Goal: Use online tool/utility: Utilize a website feature to perform a specific function

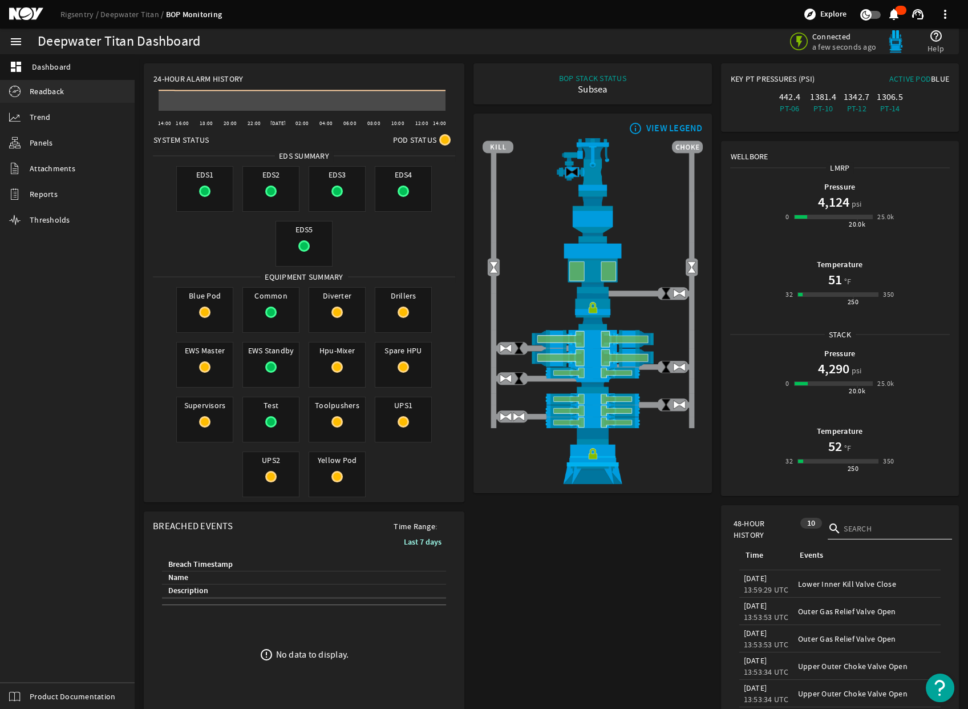
click at [55, 92] on span "Readback" at bounding box center [47, 91] width 34 height 11
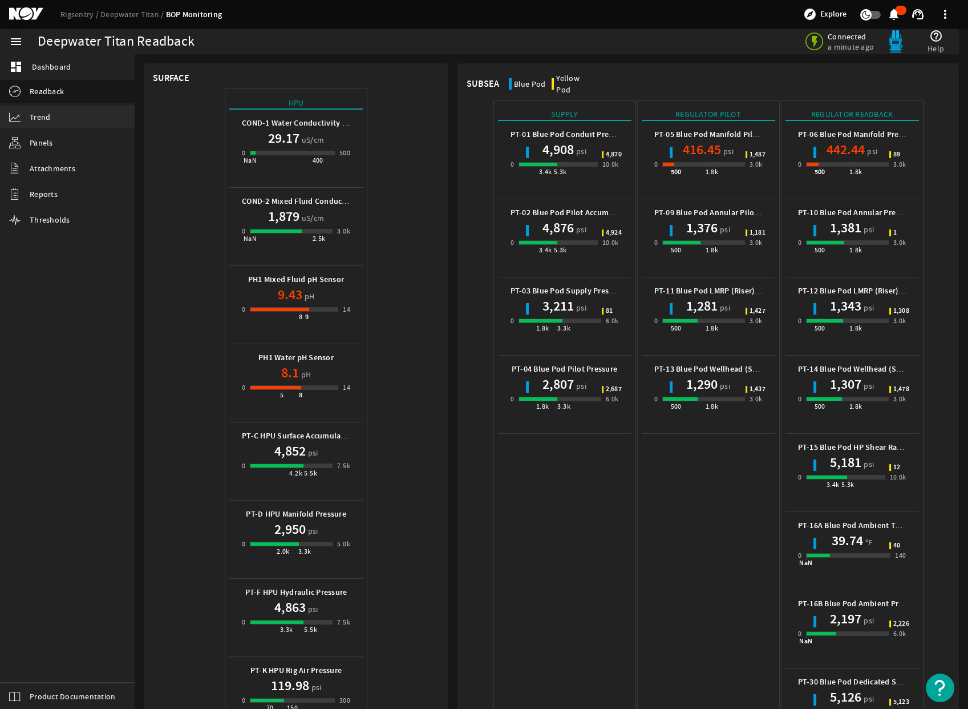
click at [63, 119] on link "Trend" at bounding box center [67, 117] width 135 height 23
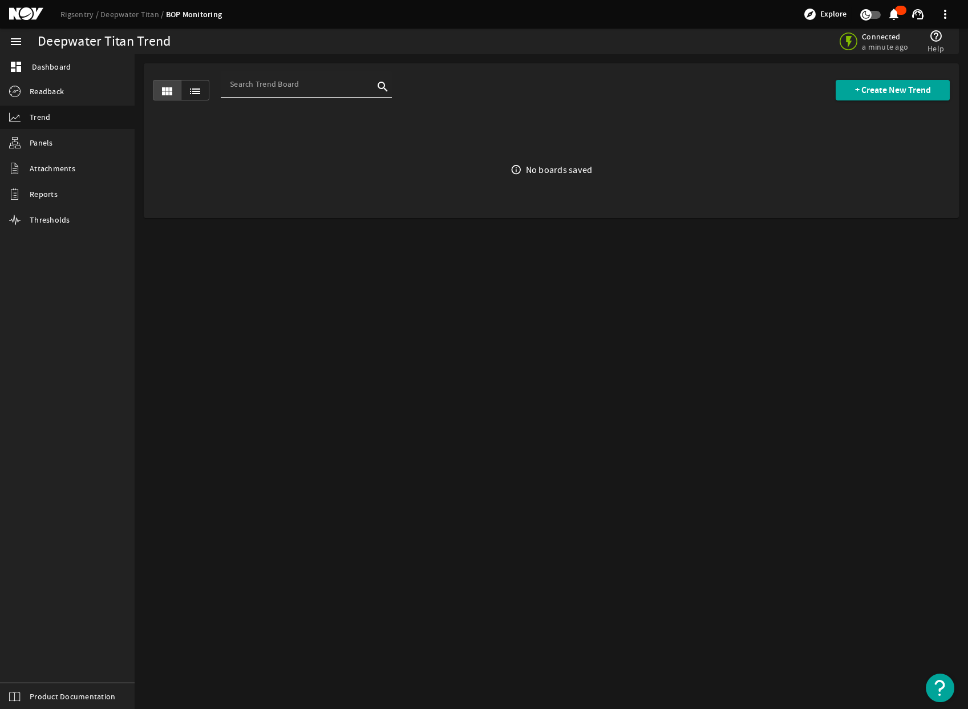
click at [301, 88] on input at bounding box center [302, 83] width 144 height 11
click at [195, 90] on mat-icon "list" at bounding box center [195, 91] width 14 height 14
click at [164, 93] on mat-icon "view_module" at bounding box center [167, 91] width 14 height 14
click at [858, 90] on span "+ Create New Trend" at bounding box center [893, 89] width 76 height 11
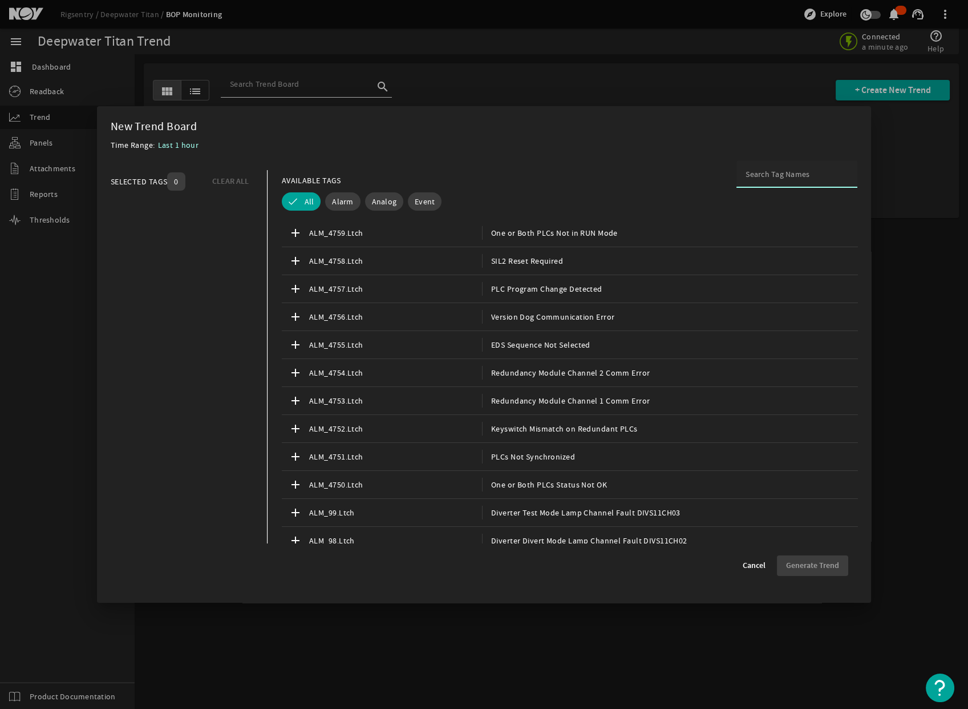
click at [762, 177] on input at bounding box center [797, 173] width 103 height 11
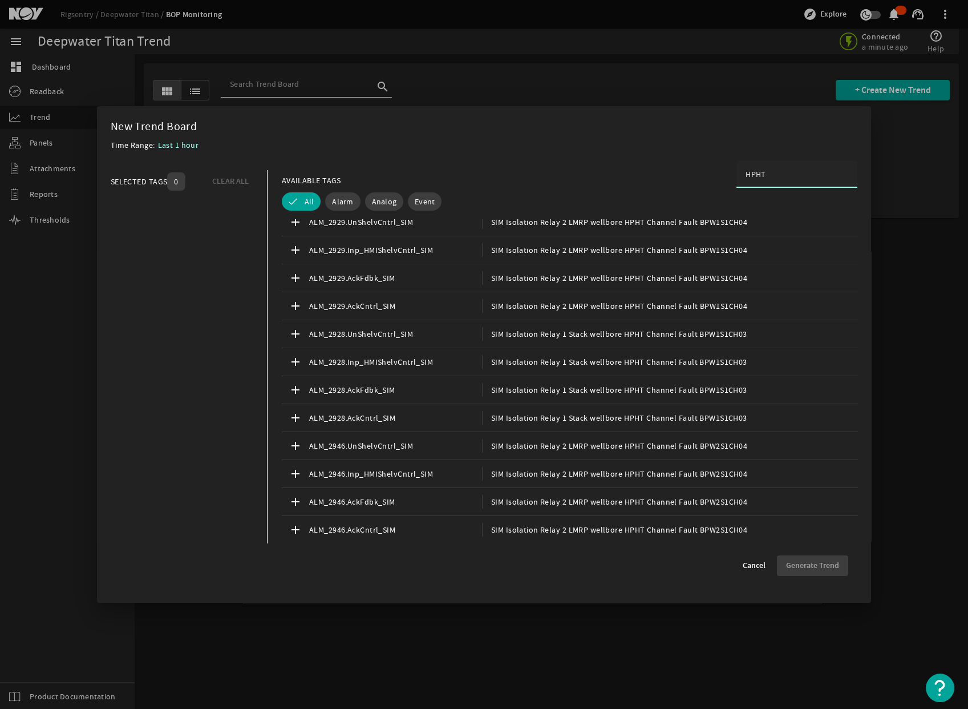
scroll to position [390, 0]
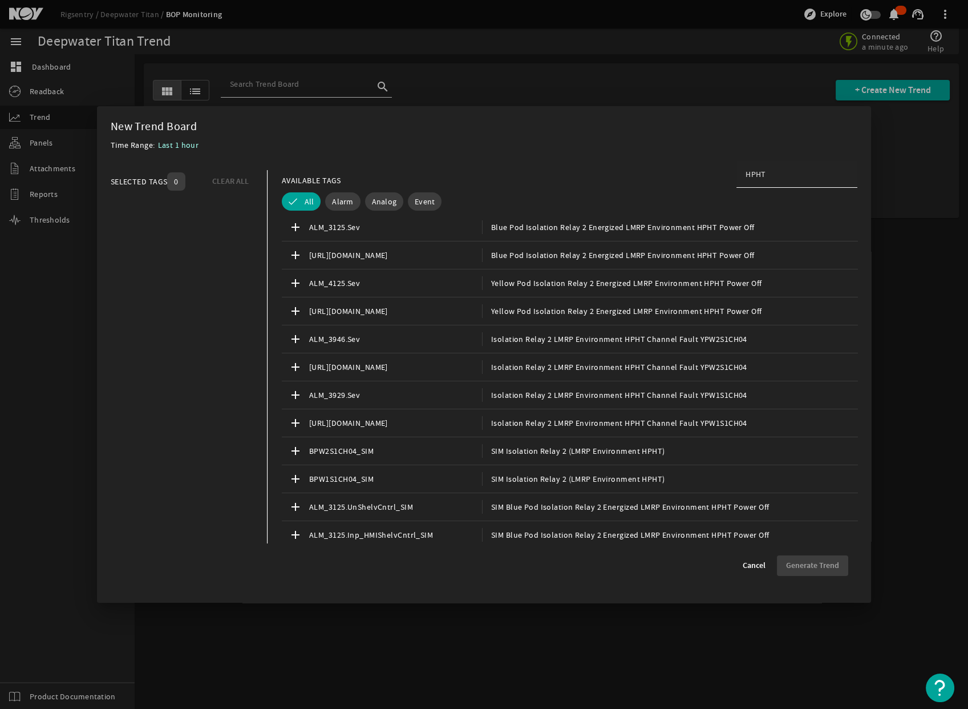
drag, startPoint x: 781, startPoint y: 179, endPoint x: 745, endPoint y: 176, distance: 36.7
click at [746, 176] on div "HPHT" at bounding box center [797, 173] width 103 height 27
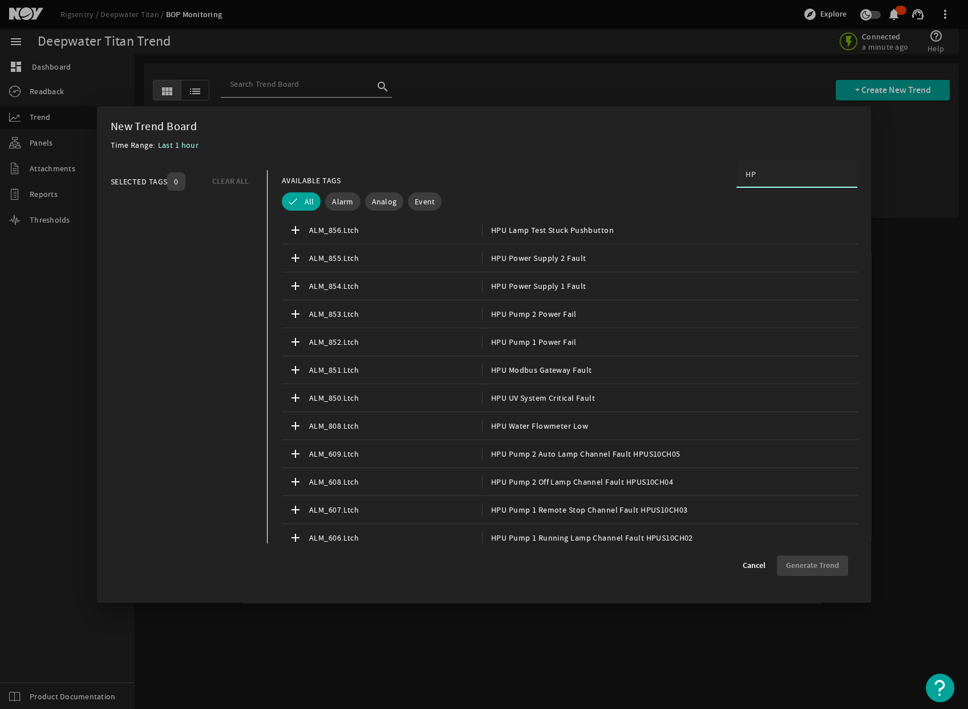
type input "H"
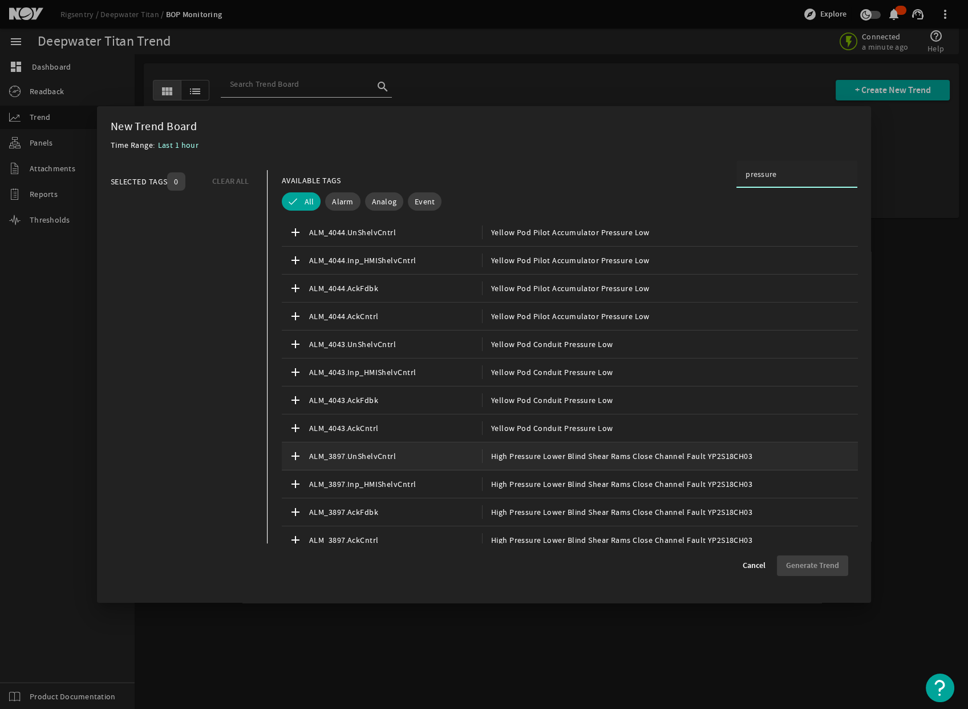
scroll to position [16345, 0]
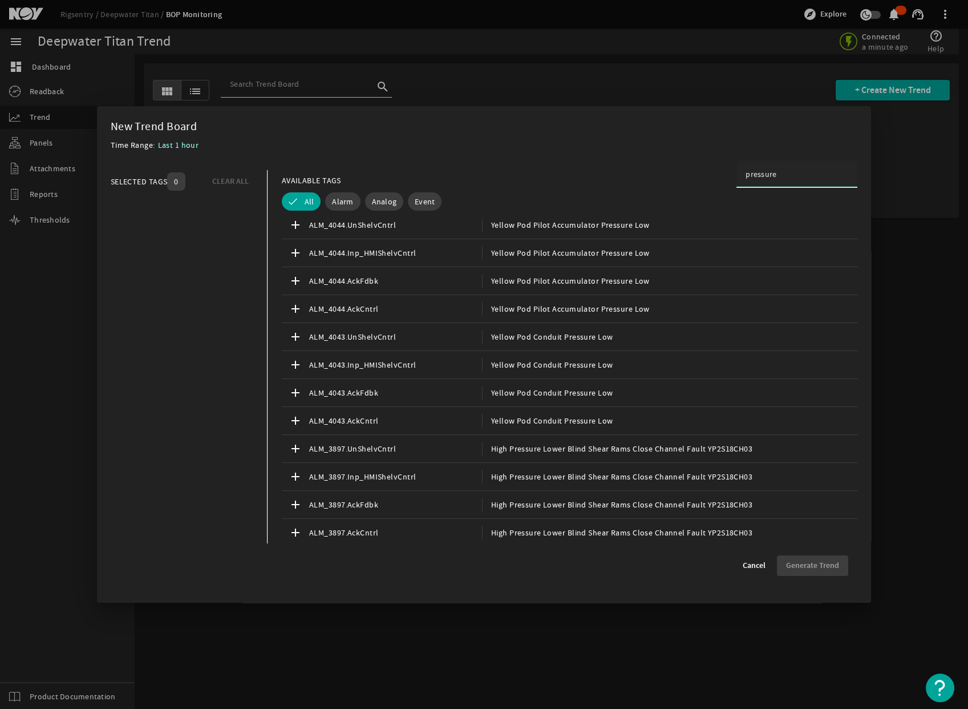
type input "pressure"
click at [41, 95] on div at bounding box center [484, 354] width 968 height 709
